Goal: Task Accomplishment & Management: Use online tool/utility

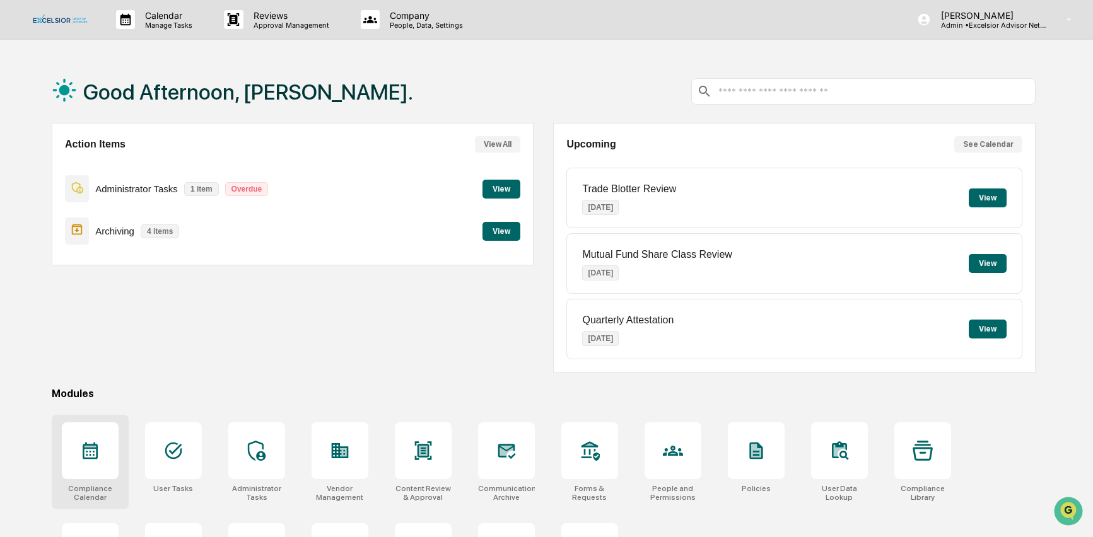
click at [83, 448] on icon at bounding box center [90, 451] width 15 height 17
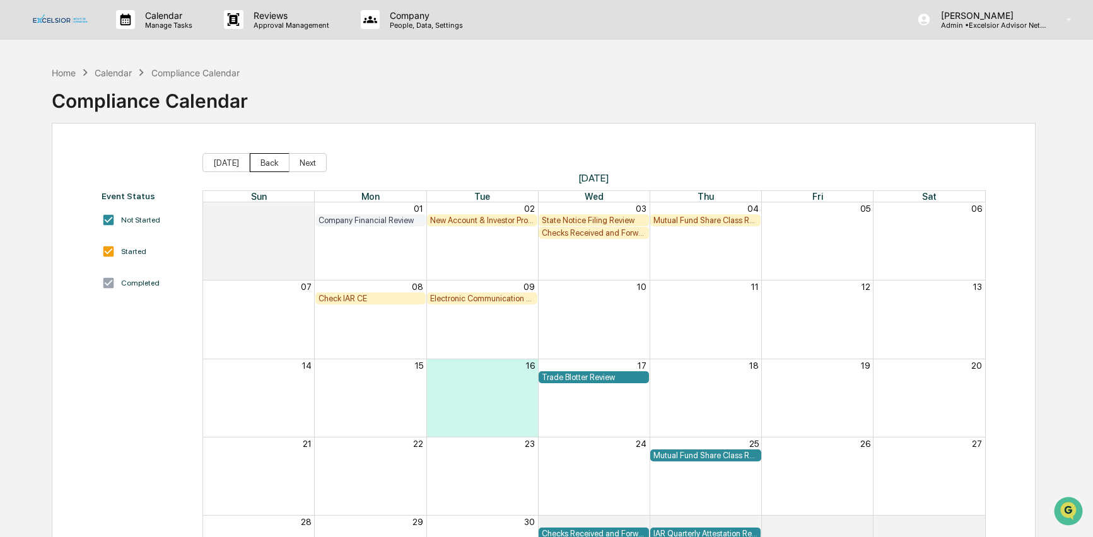
click at [271, 164] on button "Back" at bounding box center [270, 162] width 40 height 19
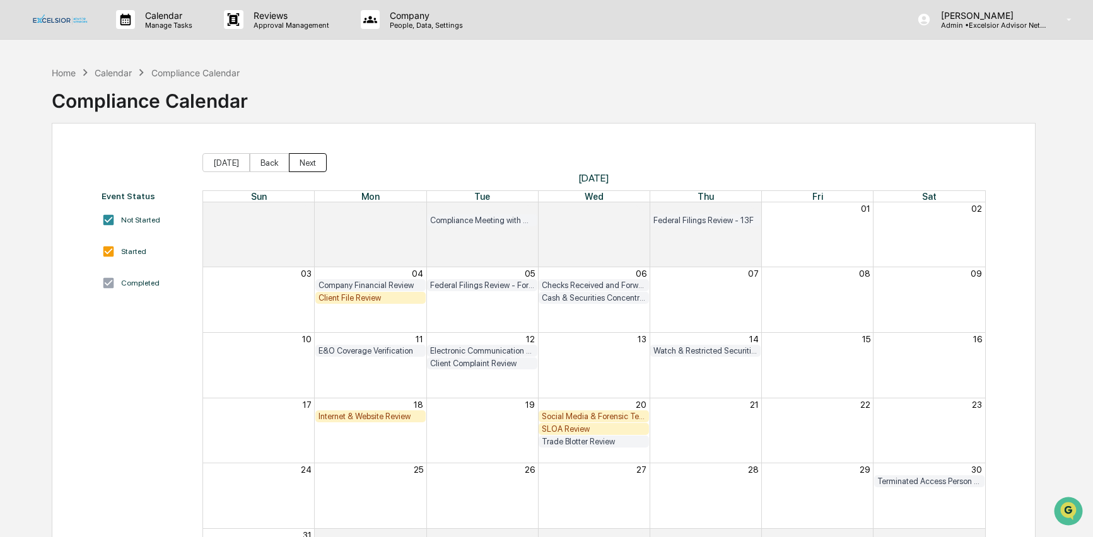
click at [300, 160] on button "Next" at bounding box center [308, 162] width 38 height 19
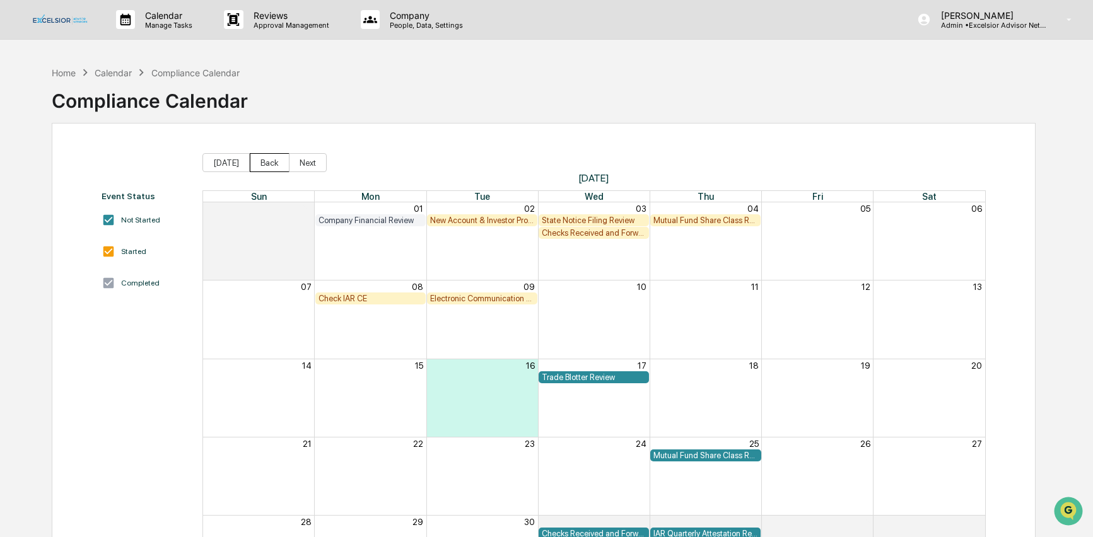
click at [267, 160] on button "Back" at bounding box center [270, 162] width 40 height 19
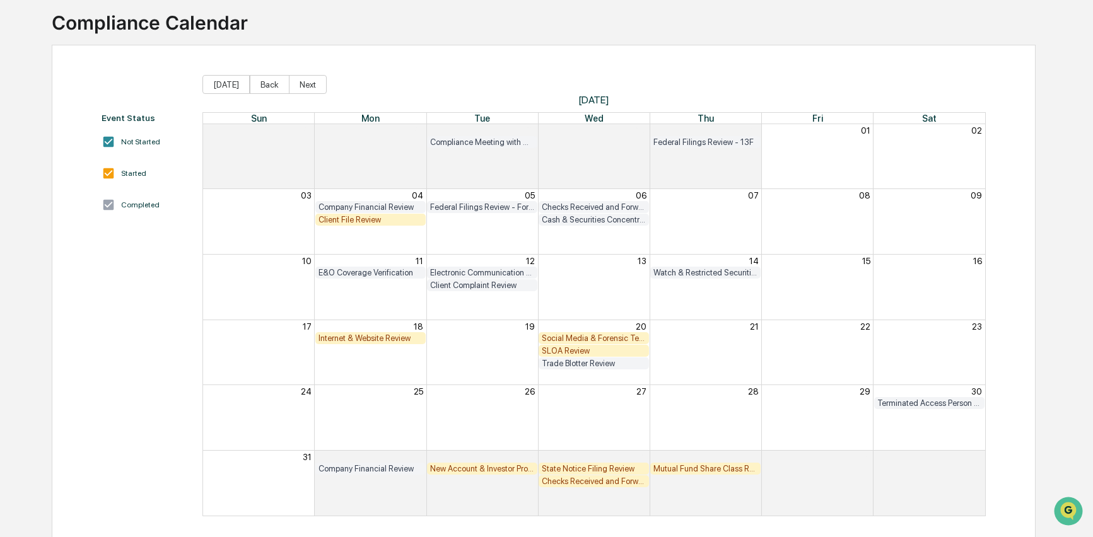
scroll to position [88, 0]
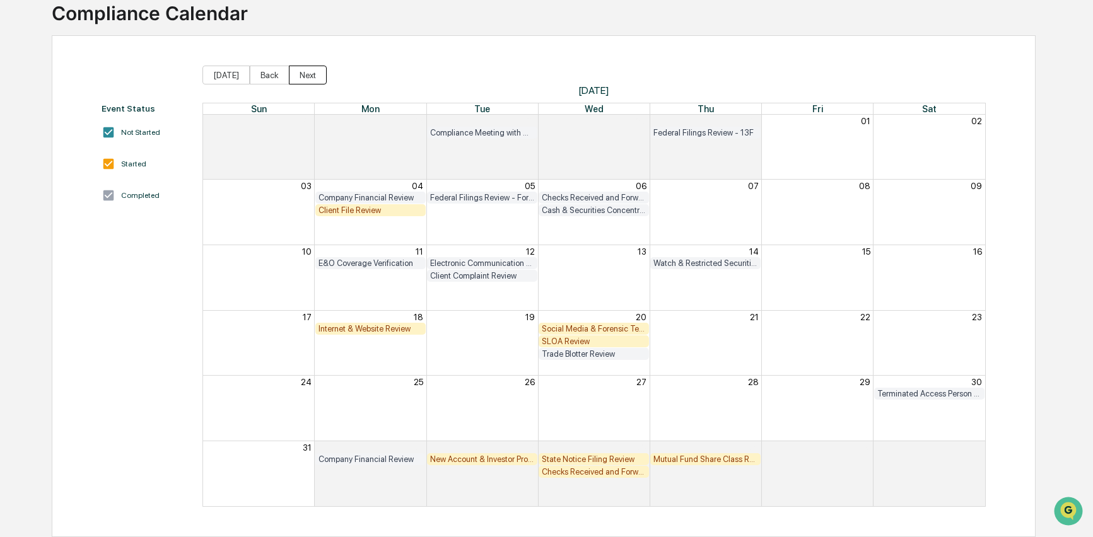
click at [303, 72] on button "Next" at bounding box center [308, 75] width 38 height 19
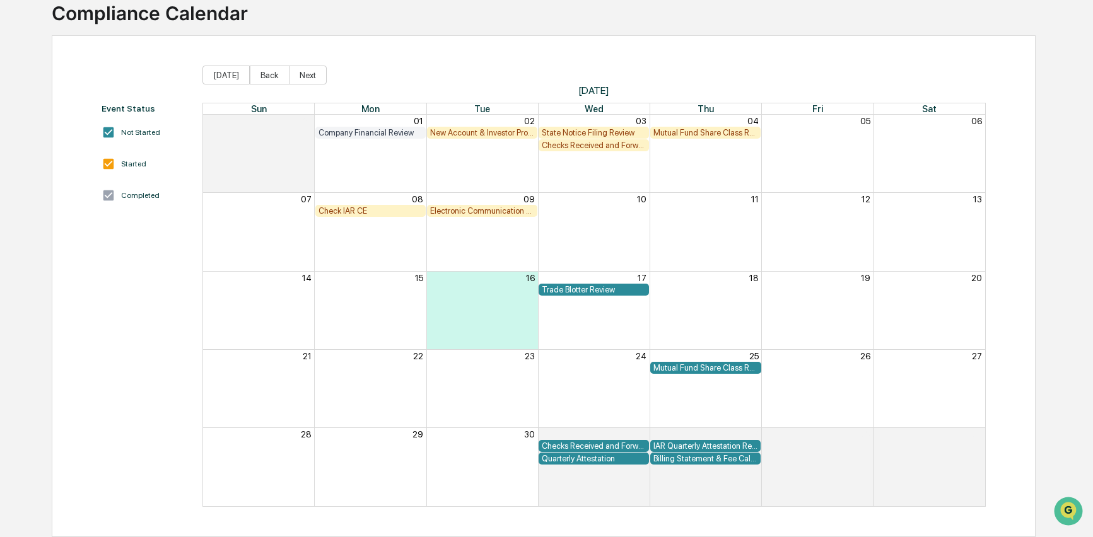
click at [386, 210] on div "Check IAR CE" at bounding box center [370, 210] width 104 height 9
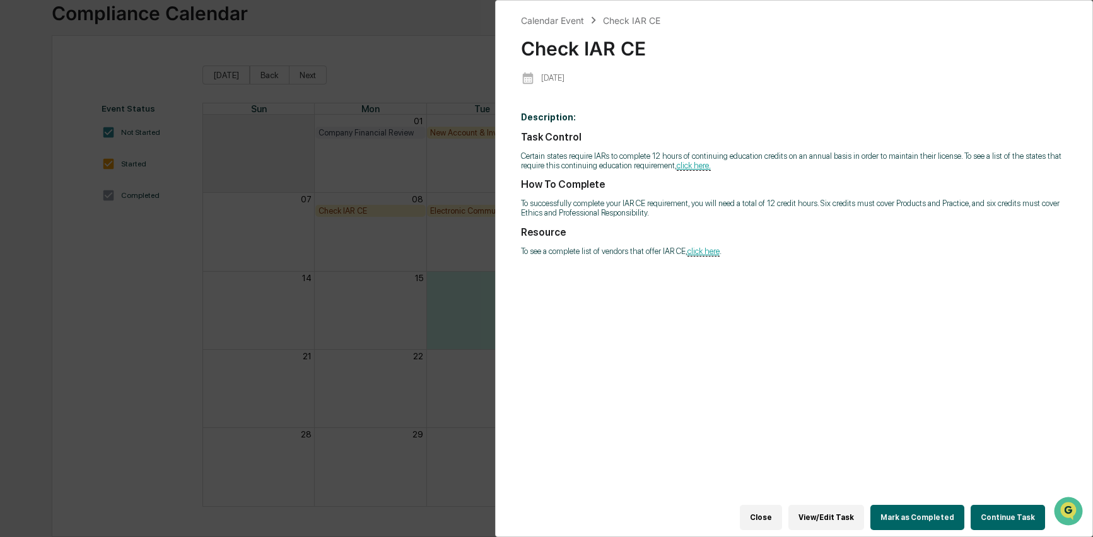
click at [1004, 505] on button "Continue Task" at bounding box center [1008, 517] width 74 height 25
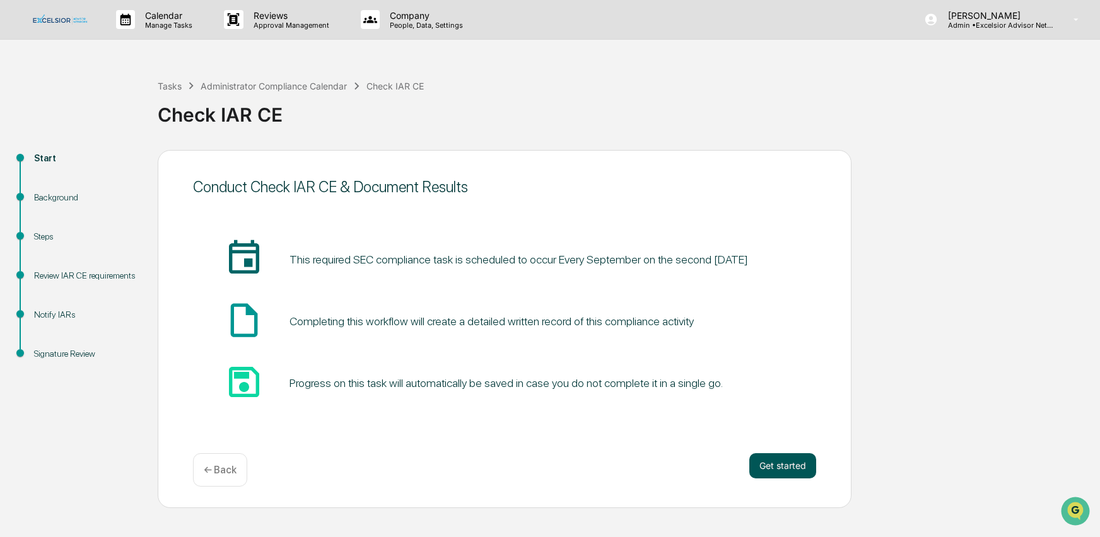
click at [779, 464] on button "Get started" at bounding box center [782, 465] width 67 height 25
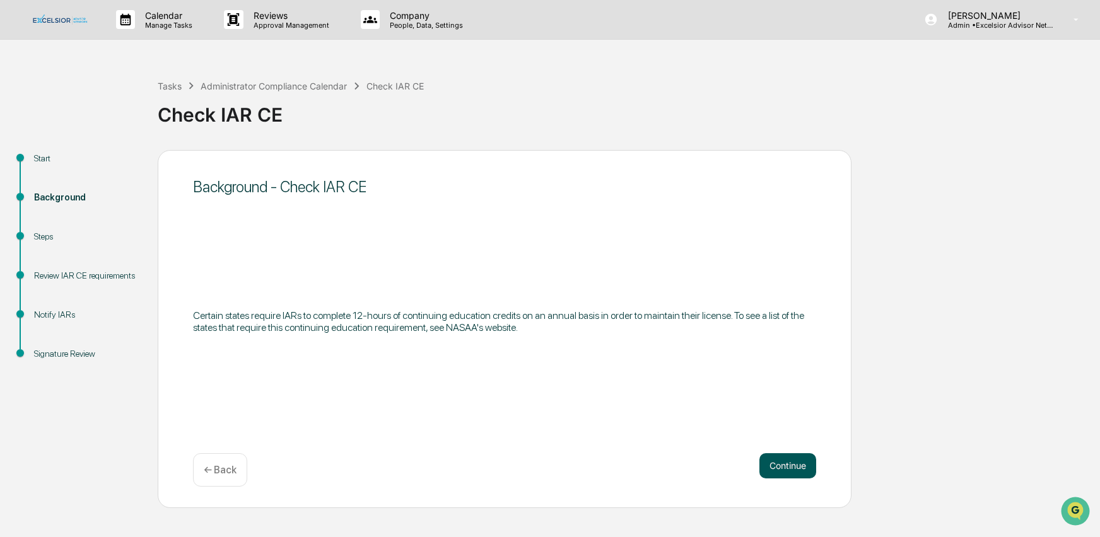
click at [779, 464] on button "Continue" at bounding box center [787, 465] width 57 height 25
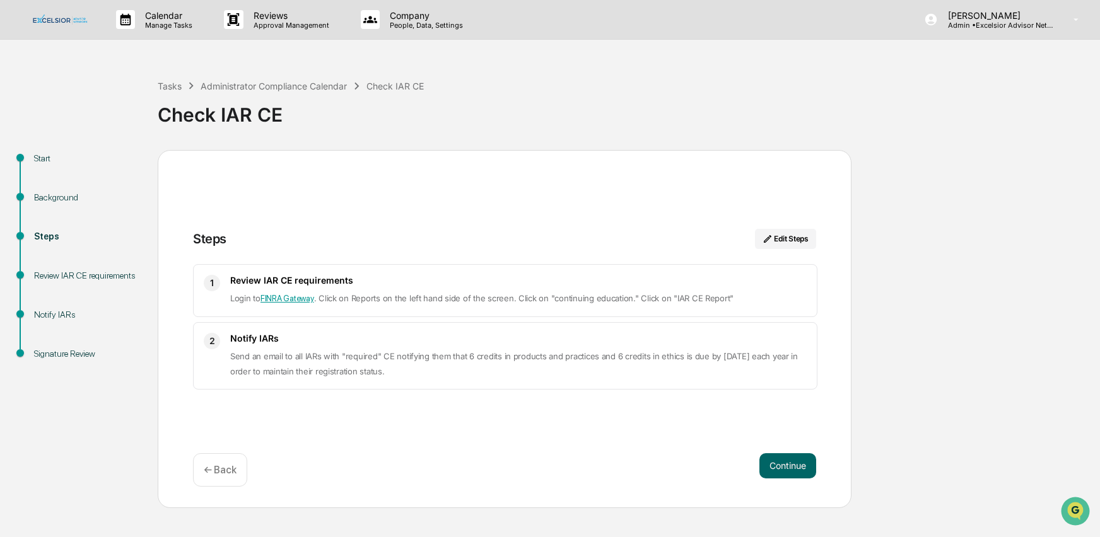
click at [779, 464] on button "Continue" at bounding box center [787, 465] width 57 height 25
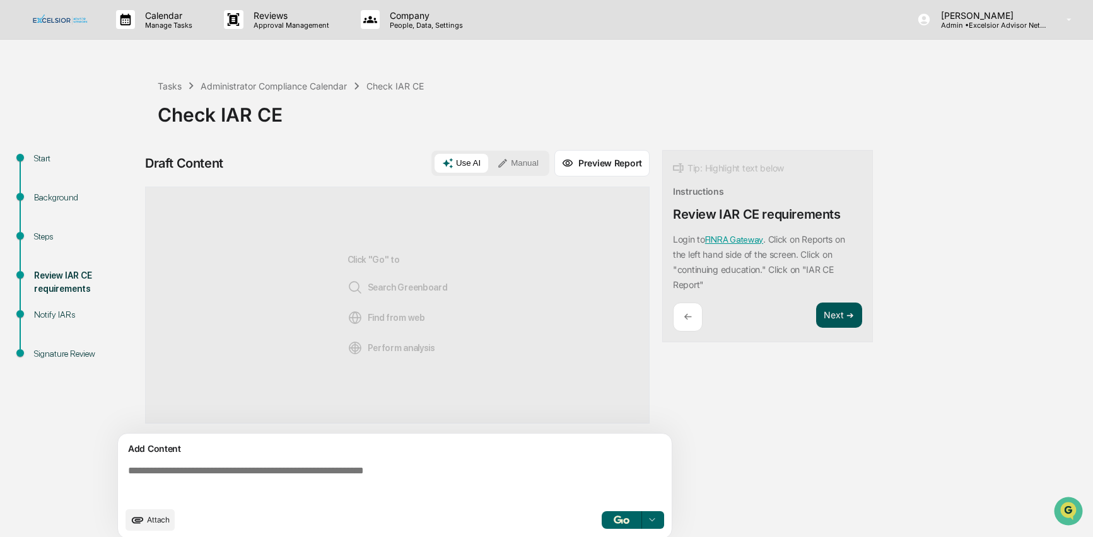
click at [836, 313] on button "Next ➔" at bounding box center [839, 316] width 46 height 26
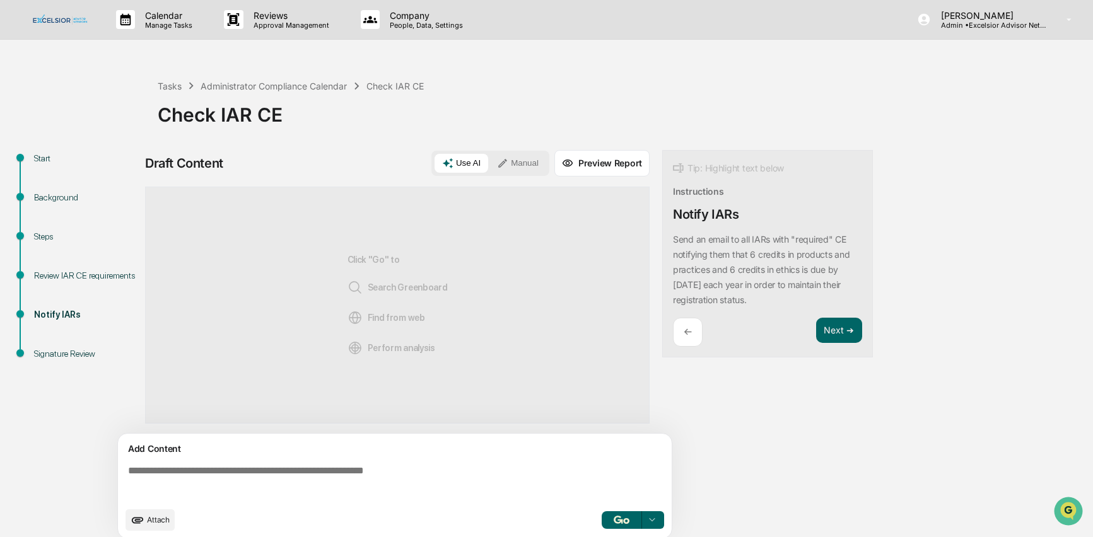
click at [526, 161] on button "Manual" at bounding box center [517, 163] width 57 height 19
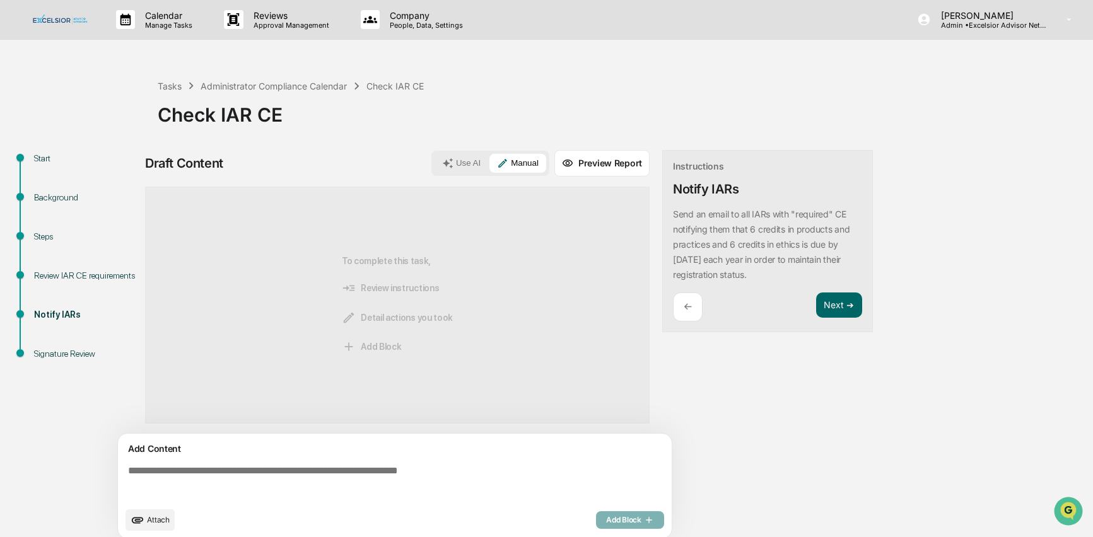
click at [231, 479] on textarea at bounding box center [397, 482] width 549 height 45
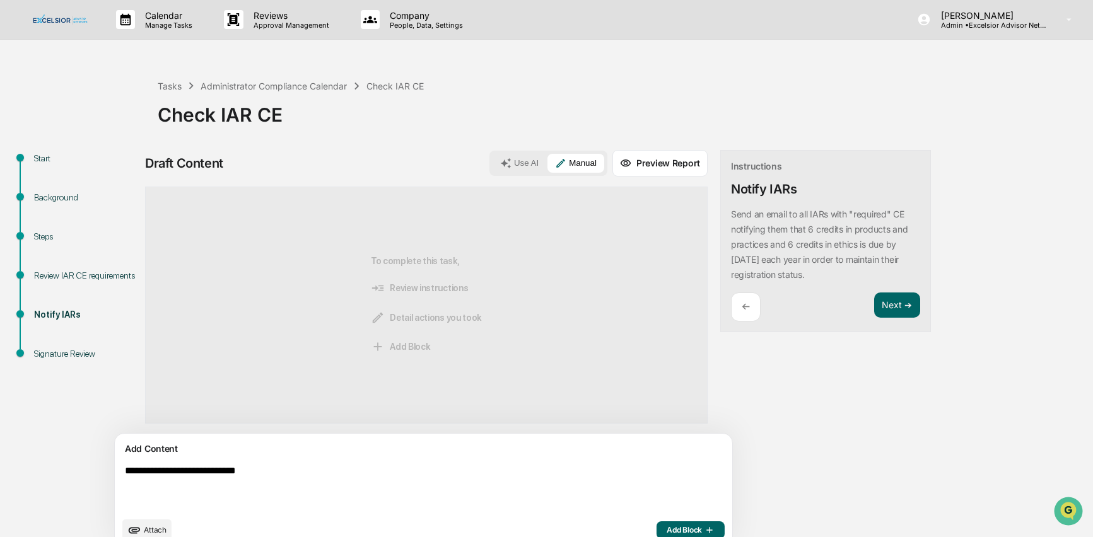
type textarea "**********"
click at [667, 533] on span "Add Block" at bounding box center [691, 530] width 48 height 10
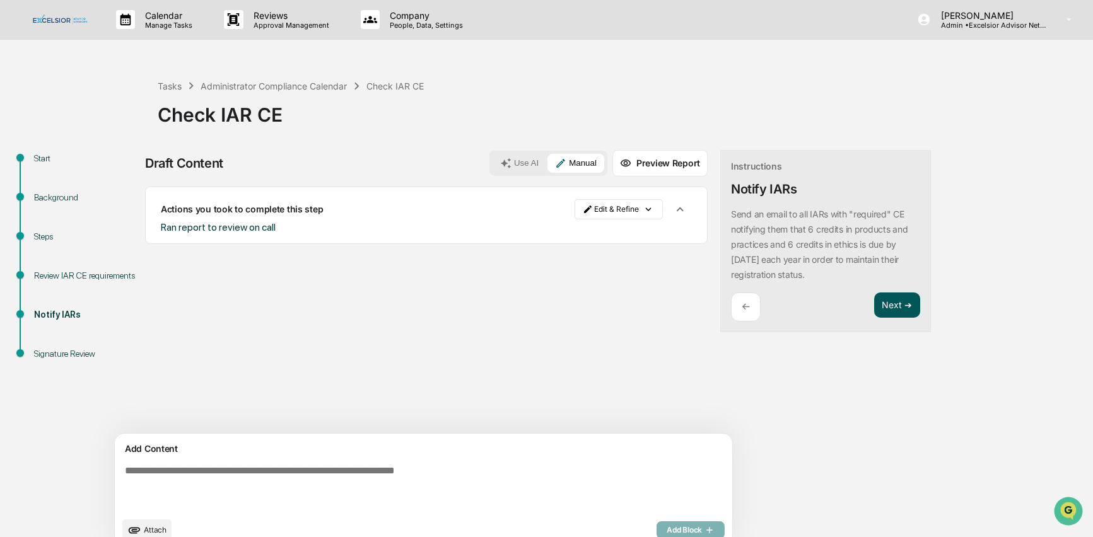
click at [874, 301] on button "Next ➔" at bounding box center [897, 306] width 46 height 26
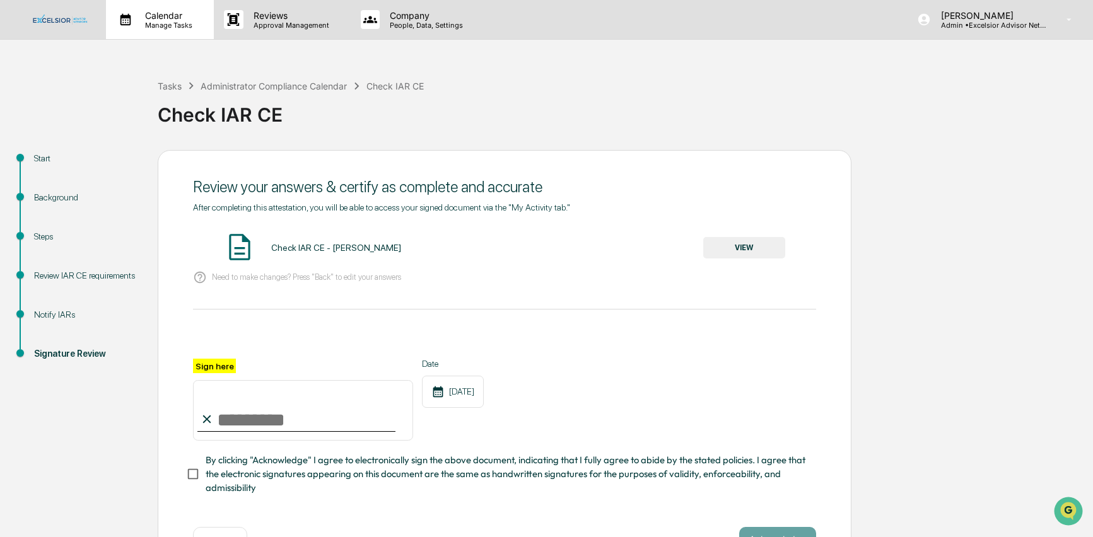
click at [171, 23] on p "Manage Tasks" at bounding box center [167, 25] width 64 height 9
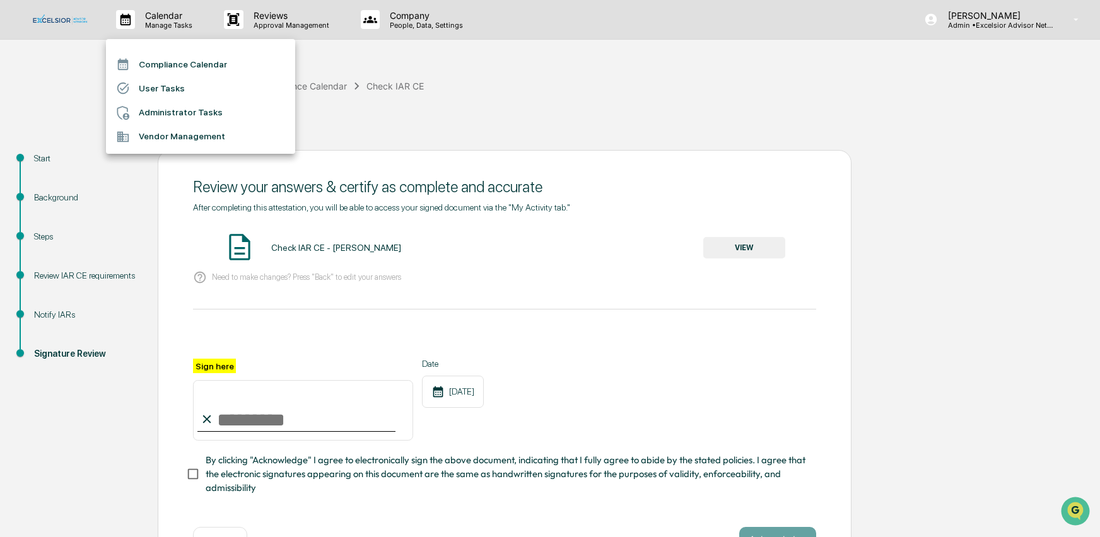
click at [165, 62] on li "Compliance Calendar" at bounding box center [200, 64] width 189 height 24
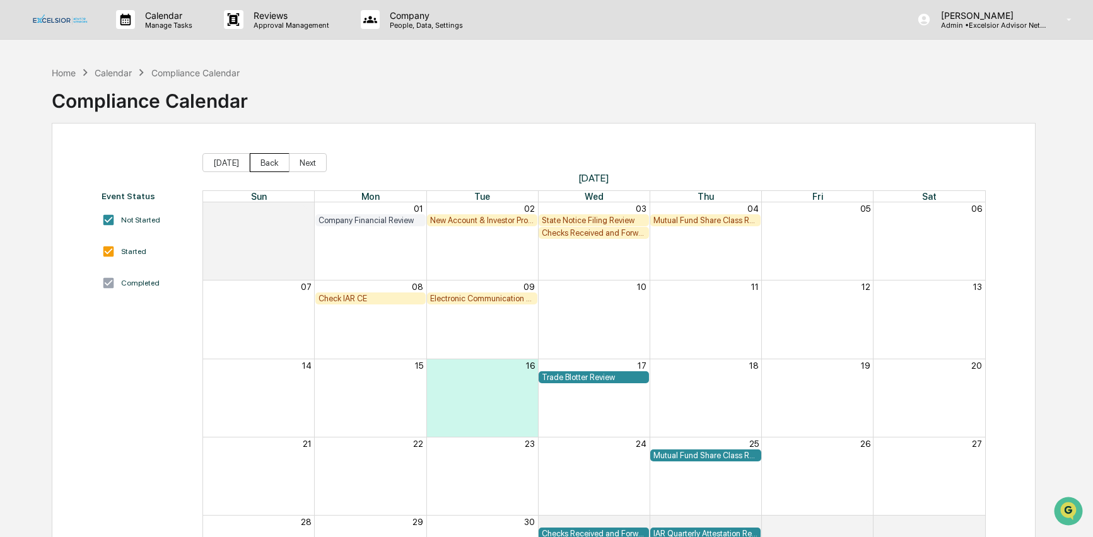
click at [271, 163] on button "Back" at bounding box center [270, 162] width 40 height 19
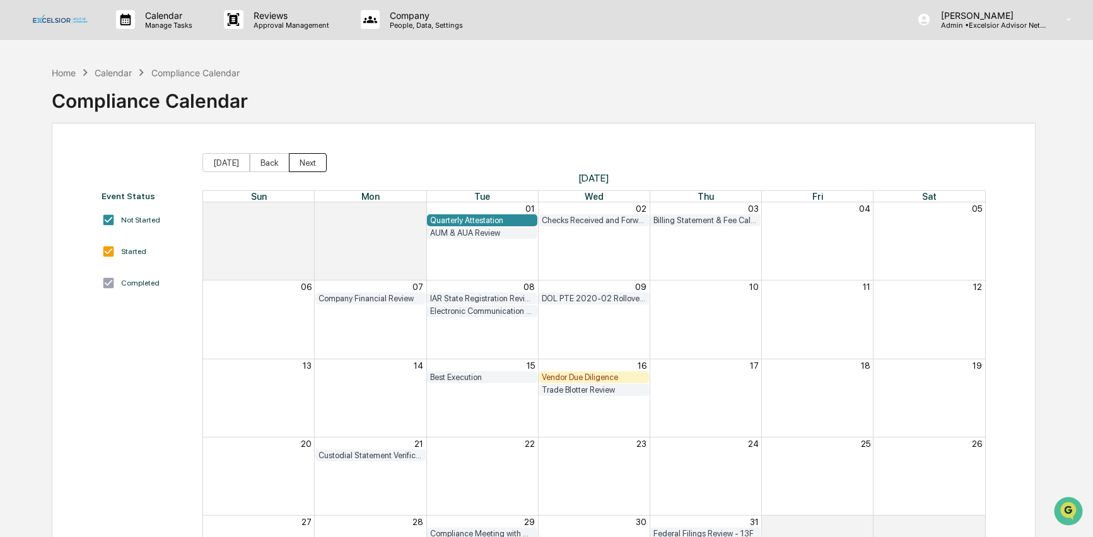
click at [310, 163] on button "Next" at bounding box center [308, 162] width 38 height 19
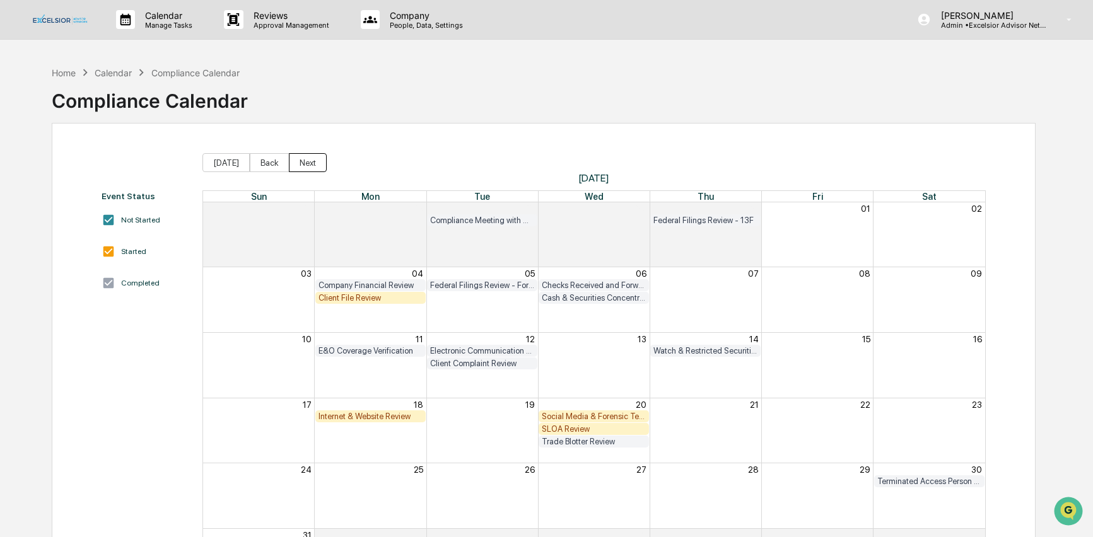
click at [313, 164] on button "Next" at bounding box center [308, 162] width 38 height 19
